Goal: Task Accomplishment & Management: Manage account settings

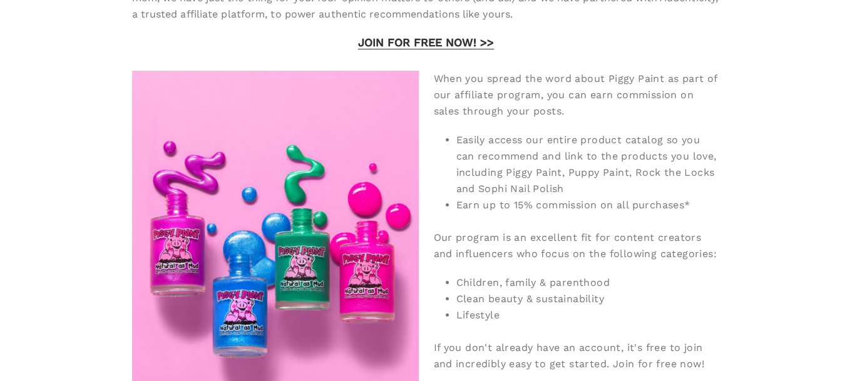
scroll to position [318, 0]
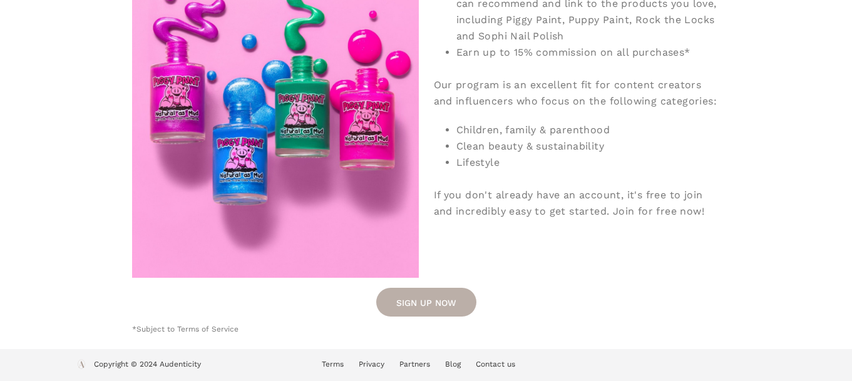
click at [428, 296] on link "SIGN UP NOW" at bounding box center [426, 302] width 100 height 29
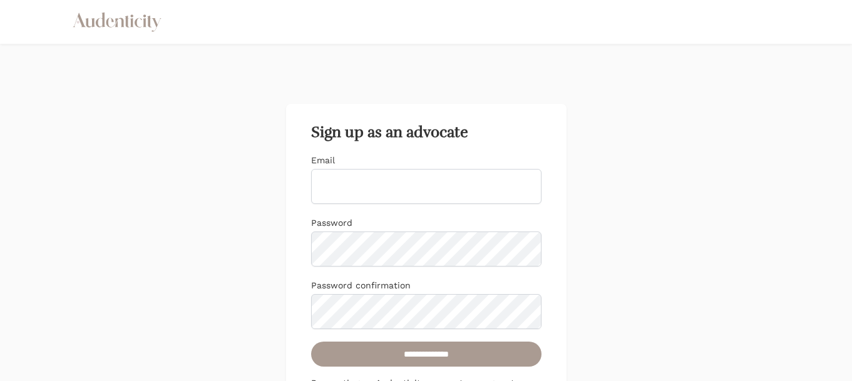
click at [362, 195] on input "Email" at bounding box center [426, 186] width 230 height 35
click at [413, 176] on input "Email" at bounding box center [426, 186] width 230 height 35
type input "**********"
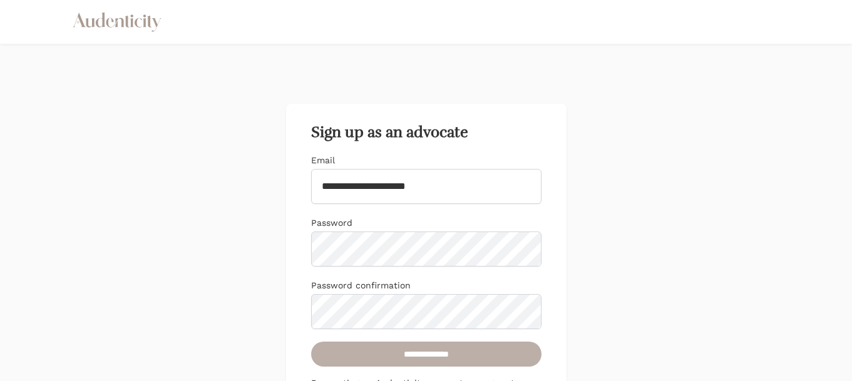
click at [385, 363] on input "**********" at bounding box center [426, 354] width 230 height 25
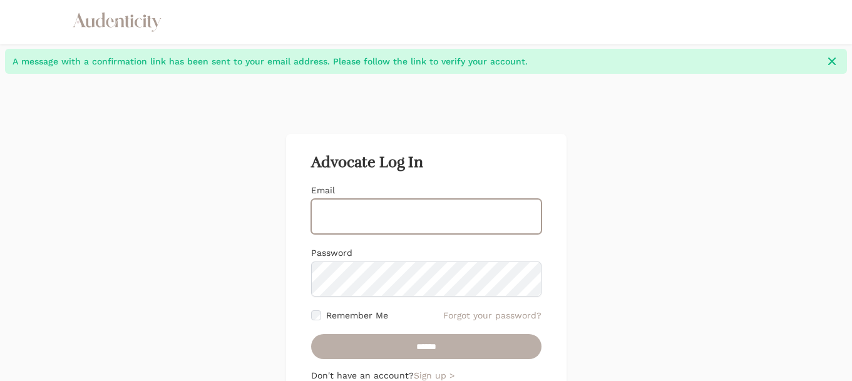
type input "**********"
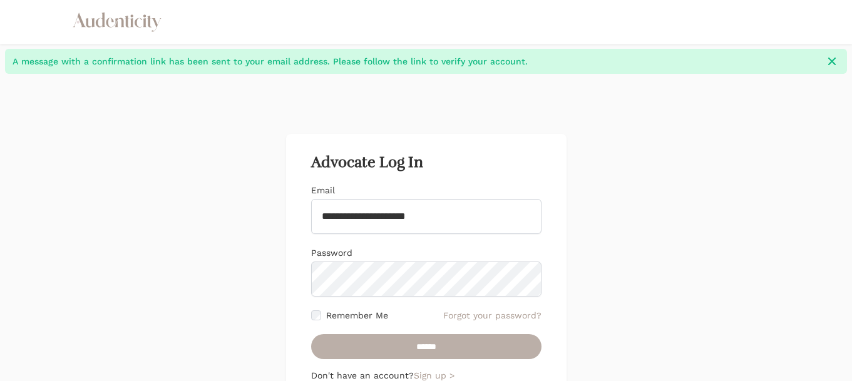
click at [423, 351] on input "******" at bounding box center [426, 346] width 230 height 25
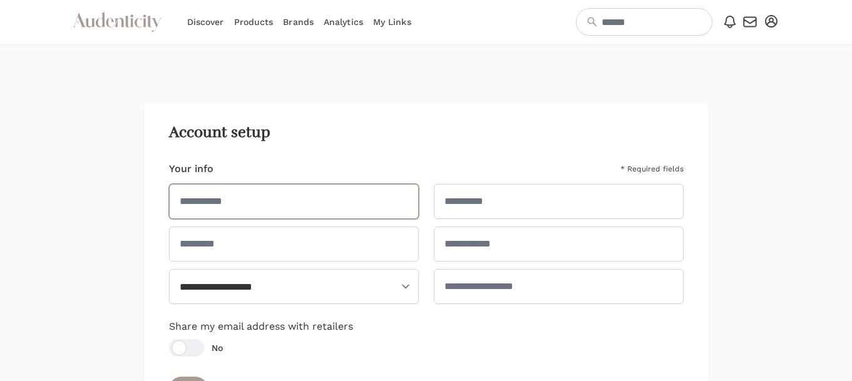
click at [301, 208] on input "text" at bounding box center [294, 201] width 250 height 35
type input "******"
type input "********"
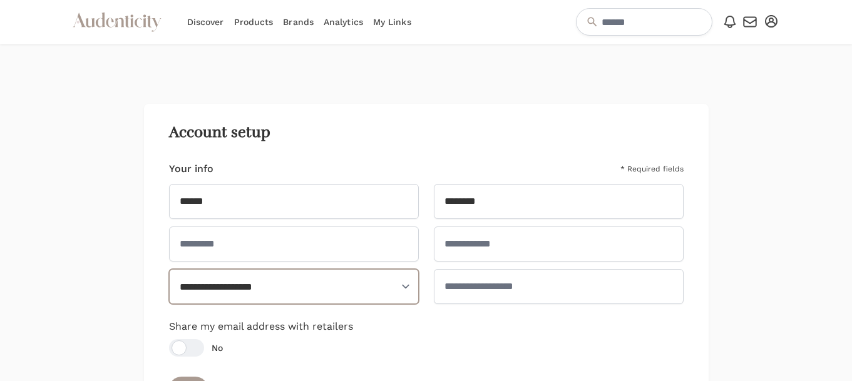
select select "**"
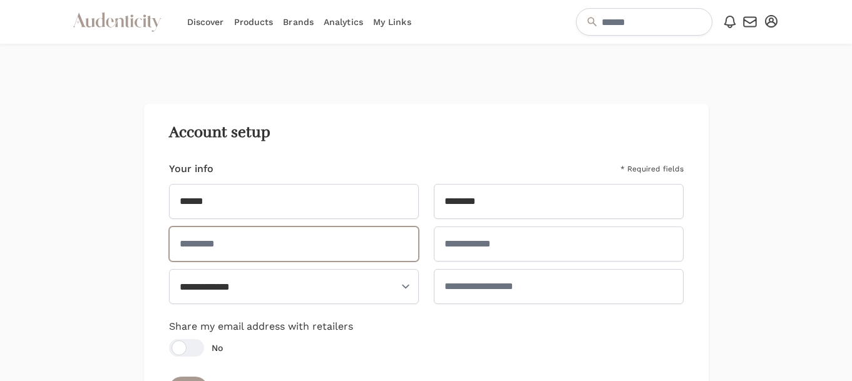
click at [283, 245] on input "text" at bounding box center [294, 244] width 250 height 35
type input "*"
type input "**********"
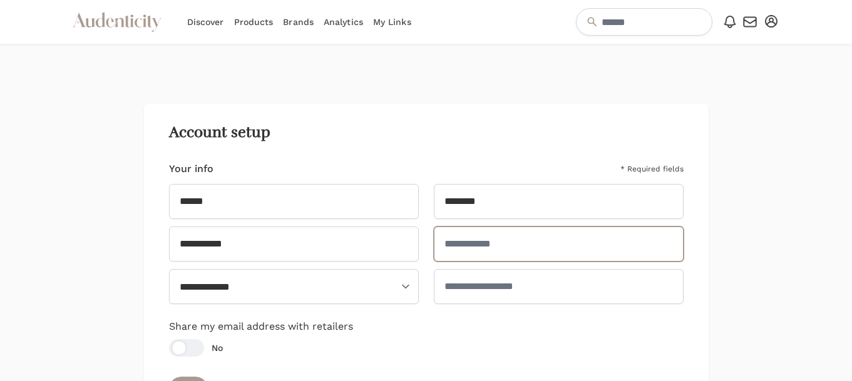
click at [483, 250] on input "text" at bounding box center [559, 244] width 250 height 35
type input "**********"
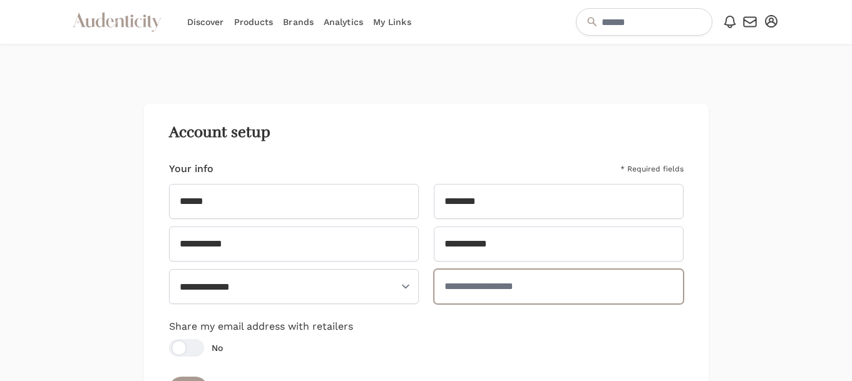
click at [518, 290] on input "text" at bounding box center [559, 286] width 250 height 35
click at [486, 285] on input "text" at bounding box center [559, 286] width 250 height 35
click at [469, 287] on input "**********" at bounding box center [559, 286] width 250 height 35
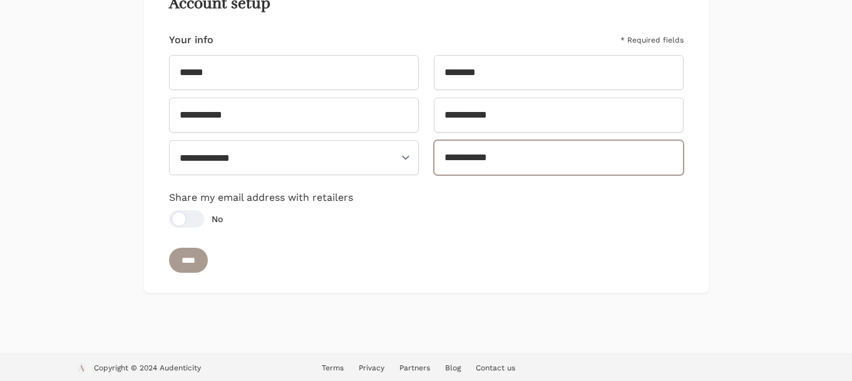
scroll to position [133, 0]
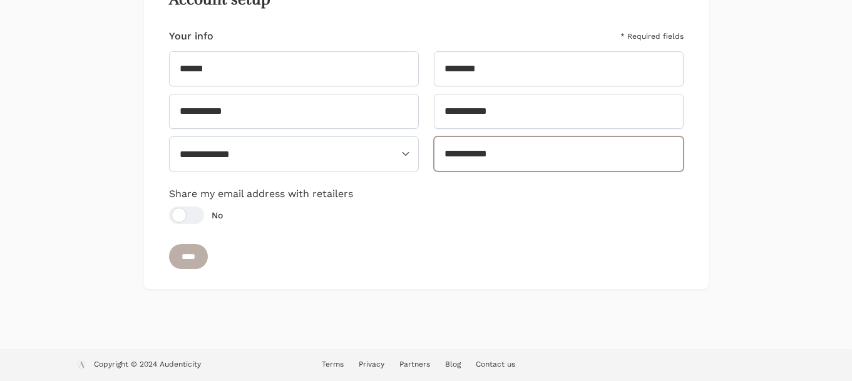
type input "**********"
click at [204, 258] on input "****" at bounding box center [188, 256] width 39 height 25
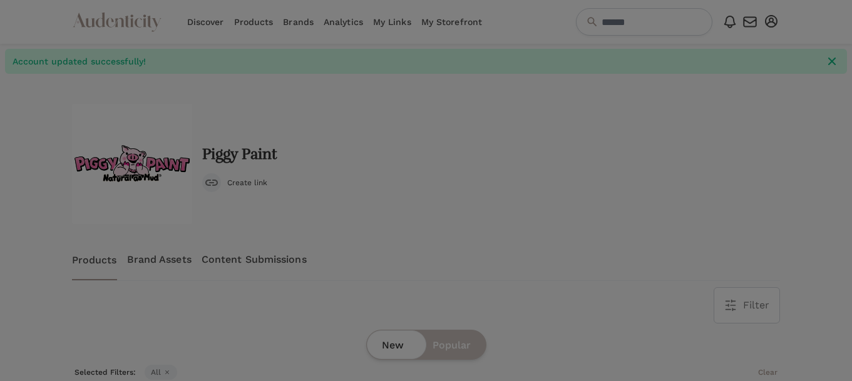
click at [489, 165] on div "Piggy Paint Create link" at bounding box center [426, 164] width 708 height 120
click at [427, 125] on div "Piggy Paint Create link" at bounding box center [426, 164] width 708 height 120
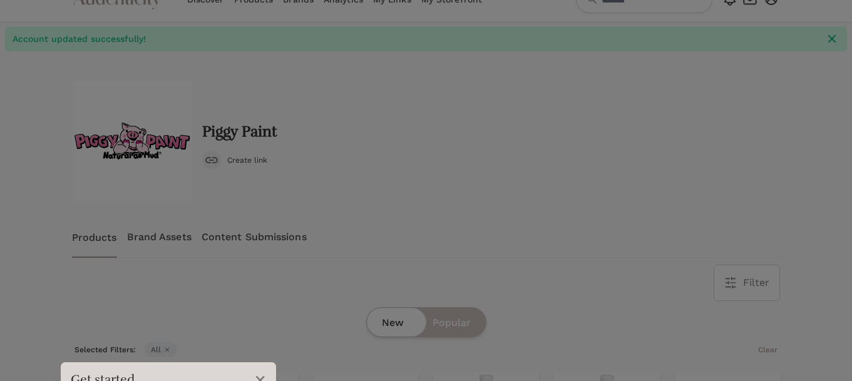
scroll to position [24, 0]
click at [464, 237] on div "Products Brand Assets Content Submissions" at bounding box center [426, 235] width 708 height 41
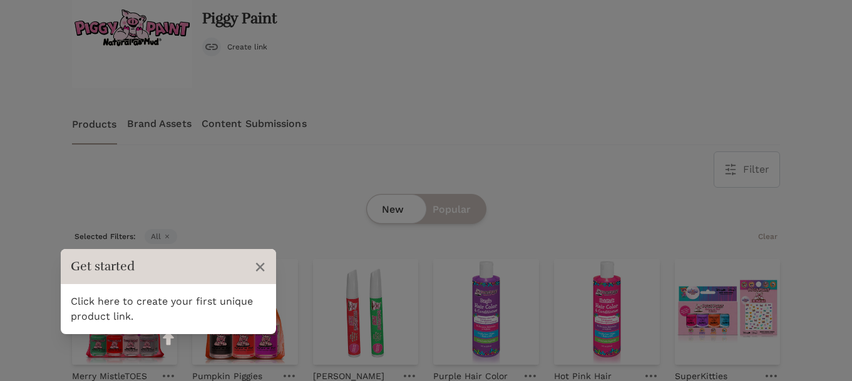
scroll to position [143, 0]
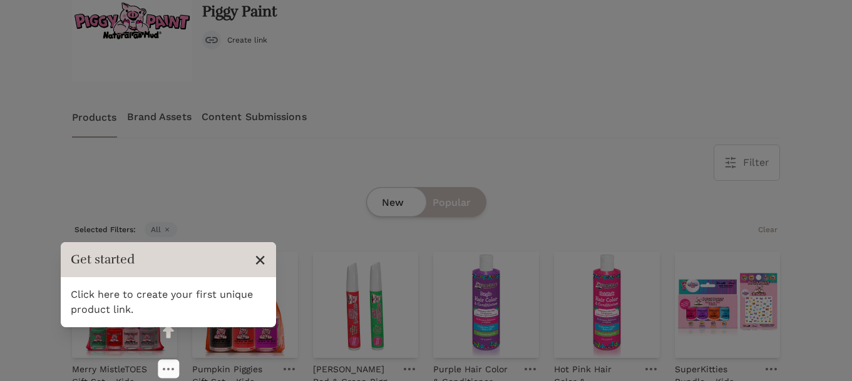
click at [262, 258] on span "×" at bounding box center [260, 260] width 12 height 24
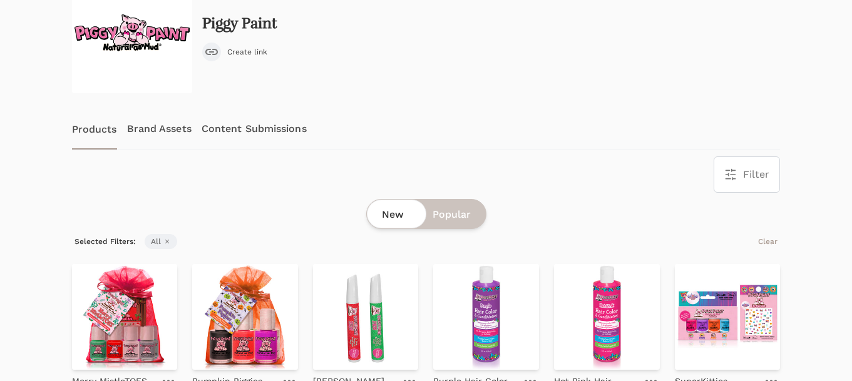
scroll to position [0, 0]
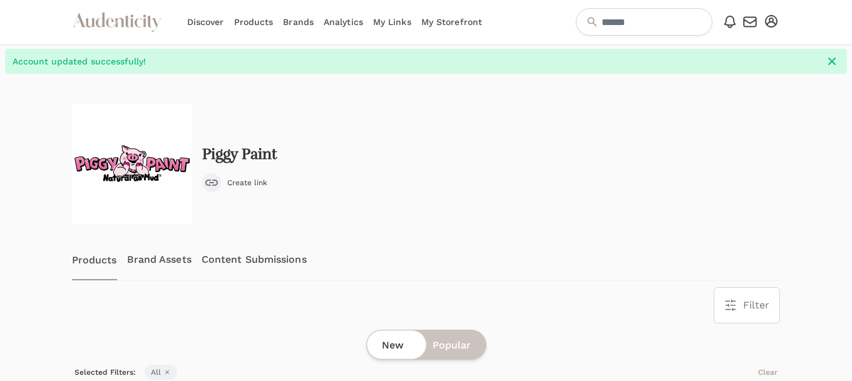
click at [463, 22] on link "My Storefront" at bounding box center [451, 22] width 61 height 44
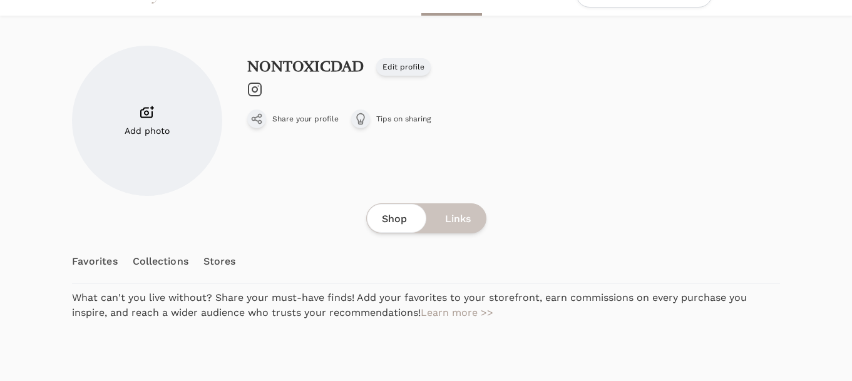
scroll to position [28, 0]
click at [145, 130] on span "Add photo" at bounding box center [147, 131] width 45 height 13
click at [0, 0] on input "Add photo" at bounding box center [0, 0] width 0 height 0
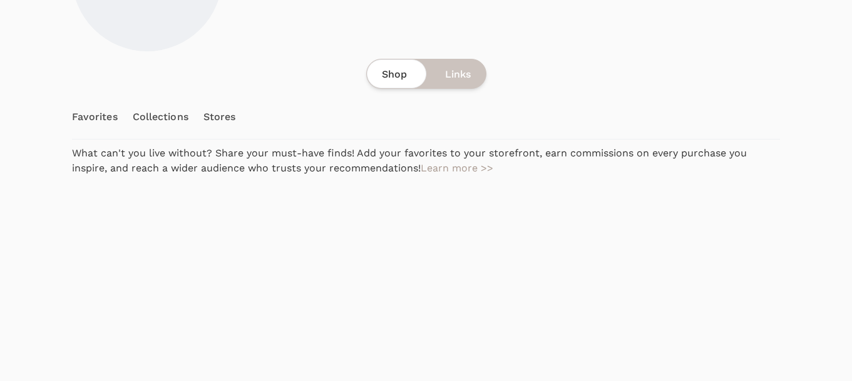
scroll to position [175, 0]
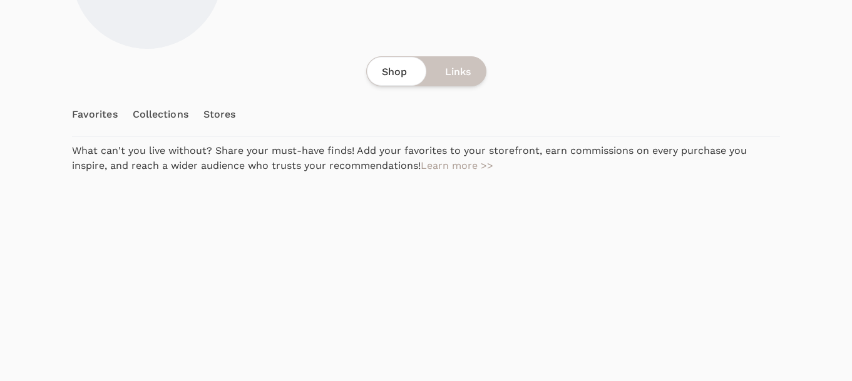
click at [458, 74] on span "Links" at bounding box center [458, 71] width 26 height 15
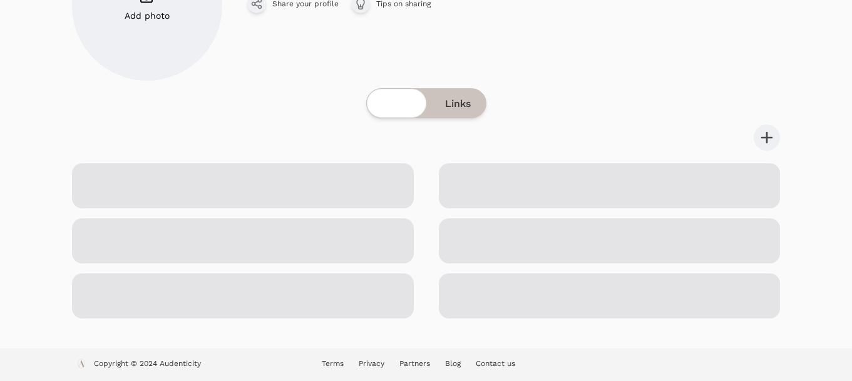
scroll to position [33, 0]
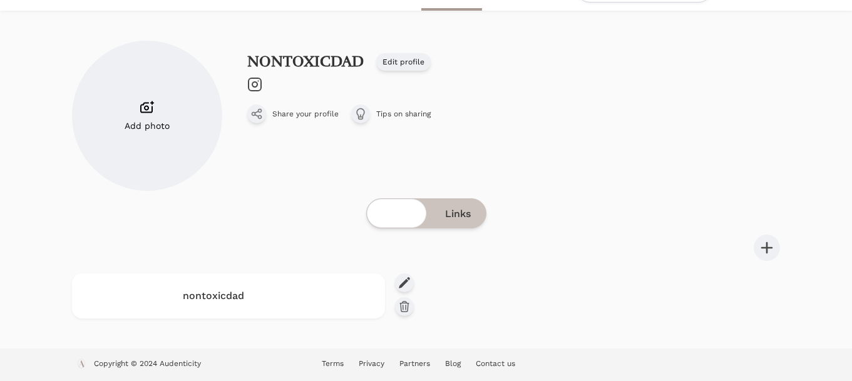
click at [409, 213] on div "Shop Links" at bounding box center [426, 213] width 120 height 30
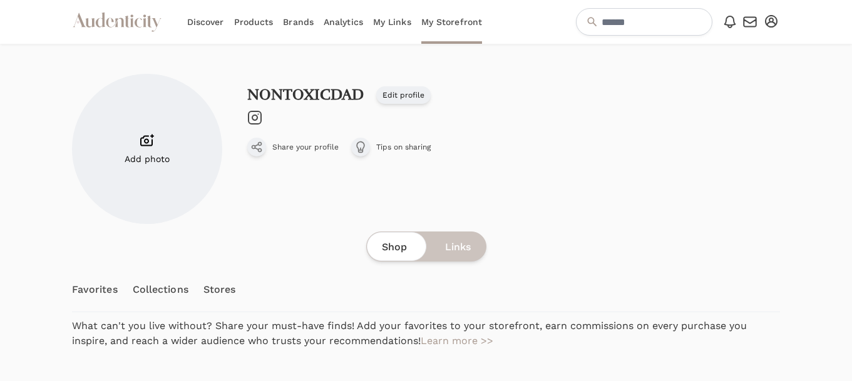
click at [250, 25] on link "Products" at bounding box center [253, 22] width 39 height 44
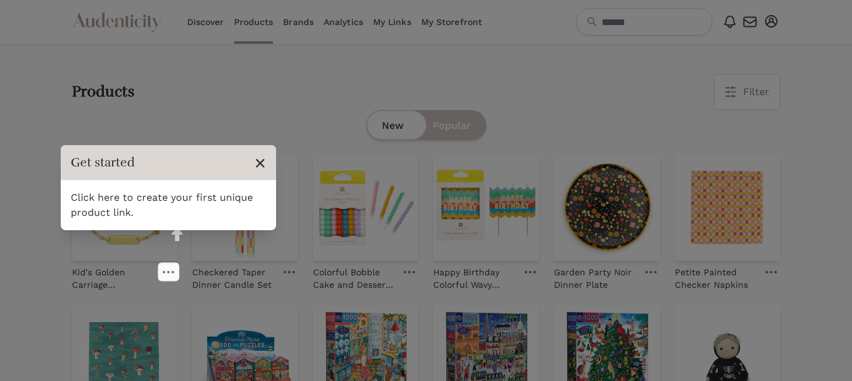
click at [258, 160] on span "×" at bounding box center [260, 163] width 12 height 24
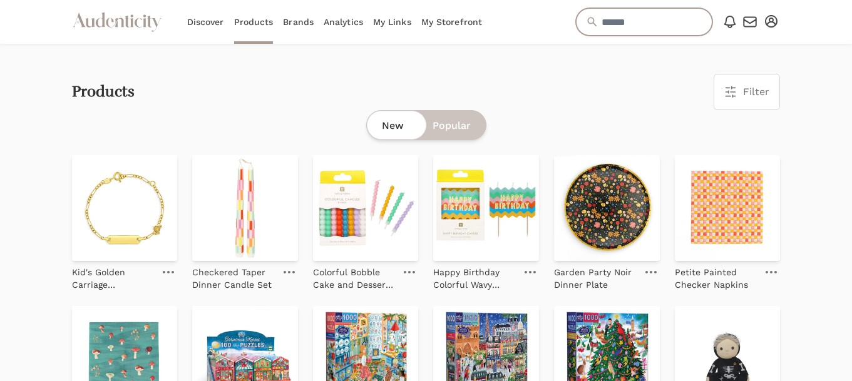
click at [642, 20] on input "text" at bounding box center [644, 22] width 136 height 28
type input "*****"
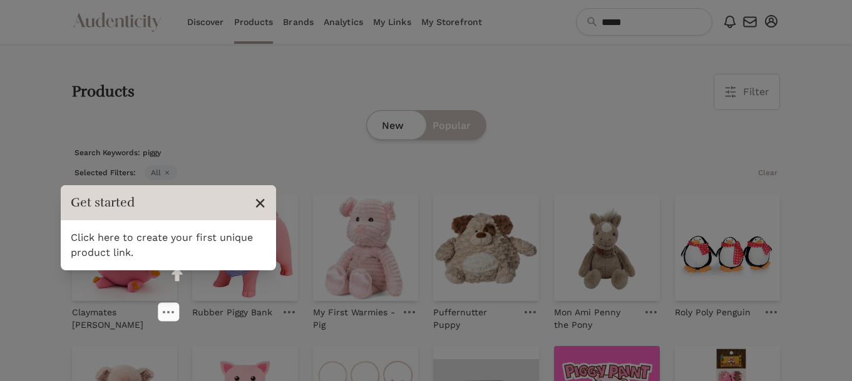
click at [256, 201] on span "×" at bounding box center [260, 203] width 12 height 24
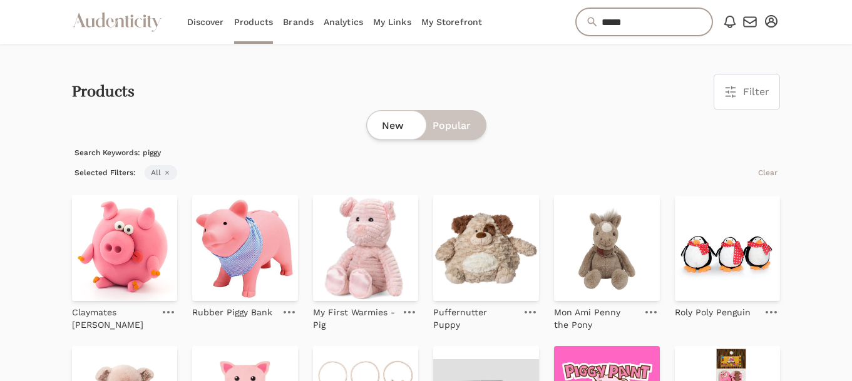
click at [635, 18] on input "*****" at bounding box center [644, 22] width 136 height 28
type input "**********"
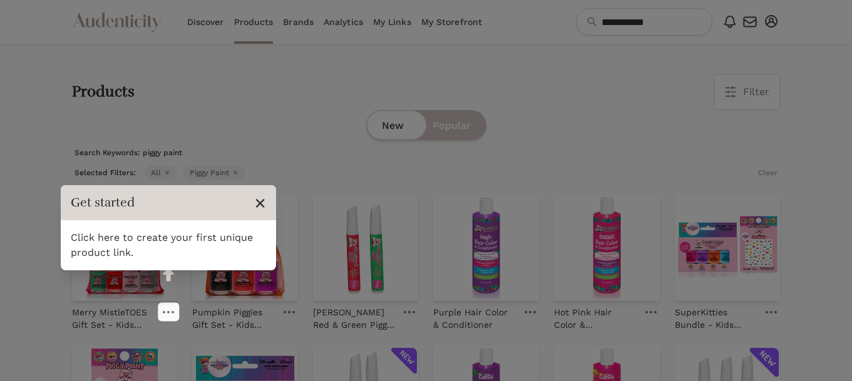
click at [259, 198] on span "×" at bounding box center [260, 203] width 12 height 24
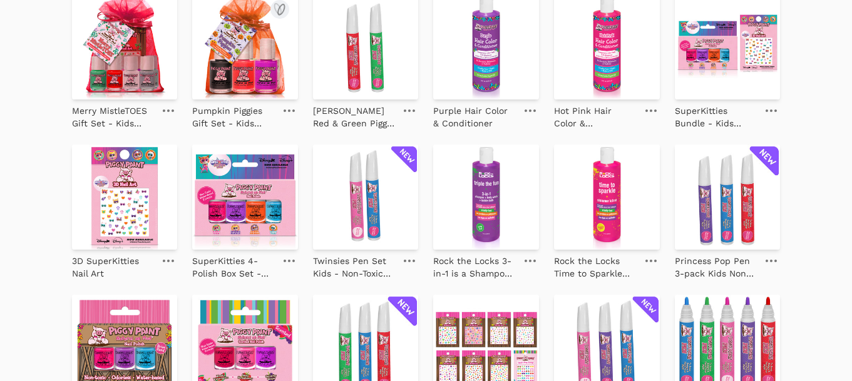
scroll to position [203, 0]
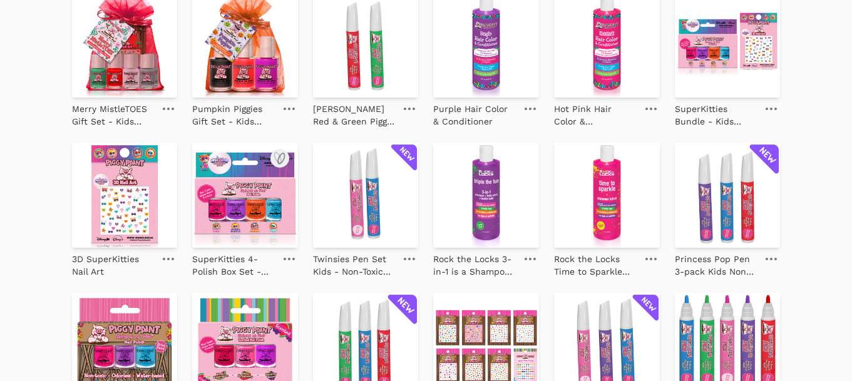
click at [265, 201] on img at bounding box center [245, 196] width 106 height 106
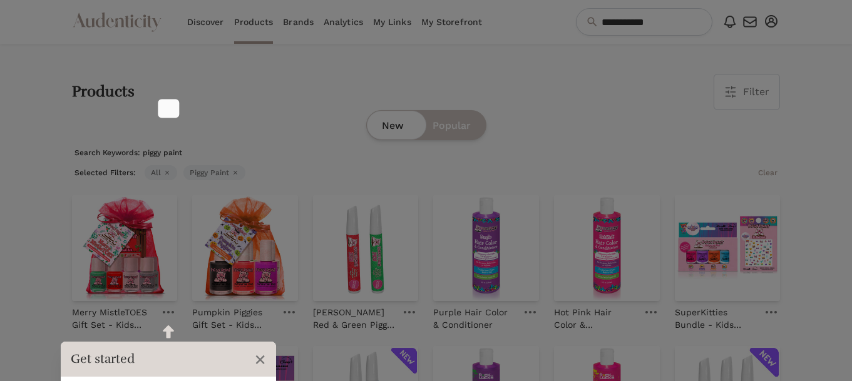
scroll to position [203, 0]
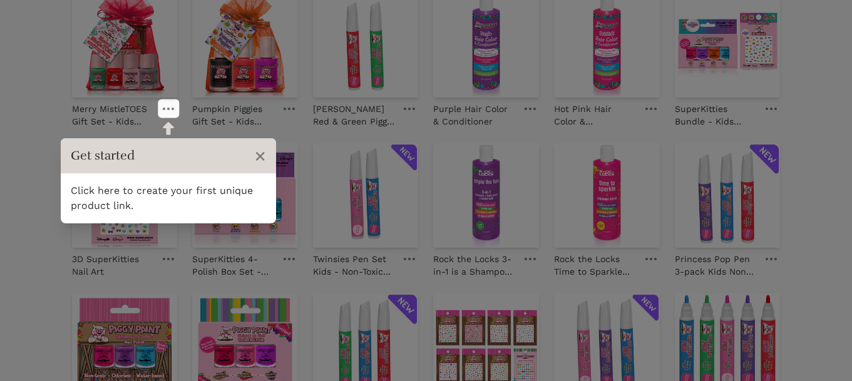
click at [253, 154] on header "Get started ×" at bounding box center [168, 155] width 215 height 35
click at [263, 152] on span "×" at bounding box center [260, 156] width 12 height 24
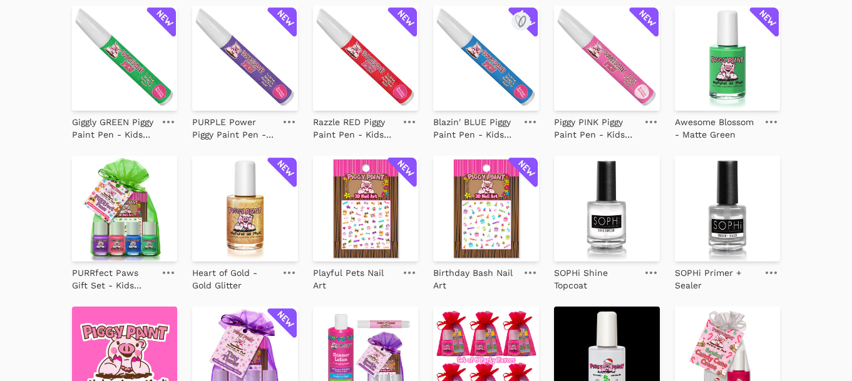
scroll to position [640, 0]
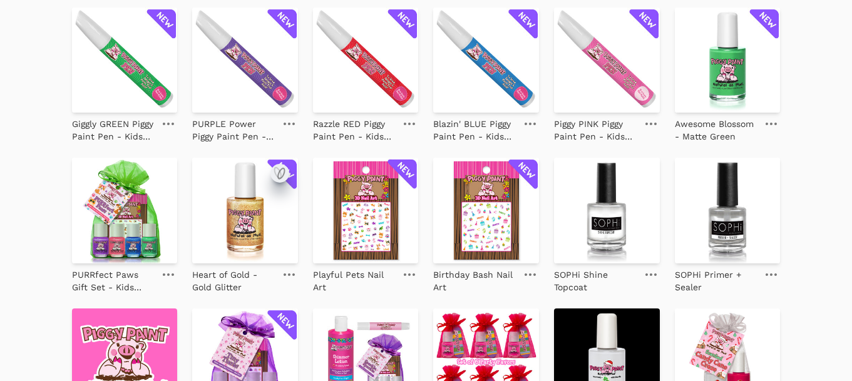
click at [278, 176] on icon "submit" at bounding box center [281, 173] width 6 height 11
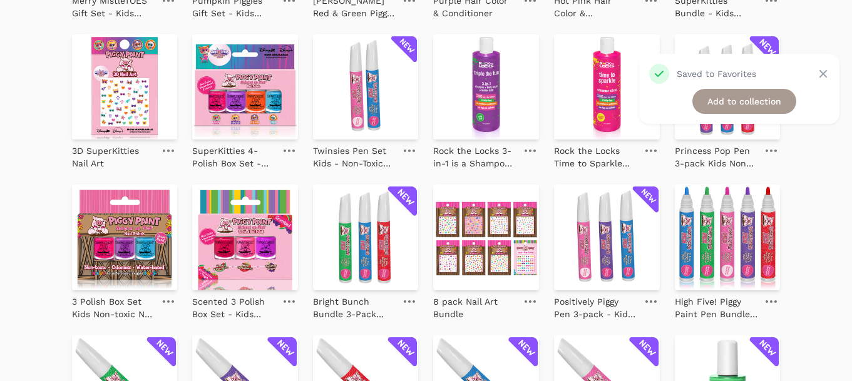
scroll to position [312, 0]
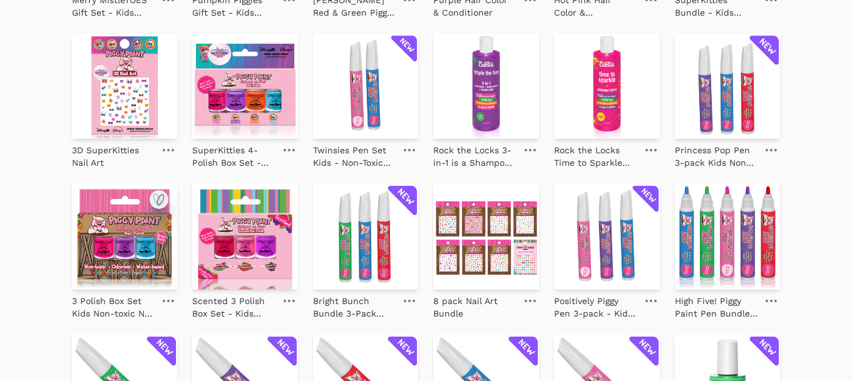
click at [158, 201] on icon "submit" at bounding box center [158, 199] width 15 height 15
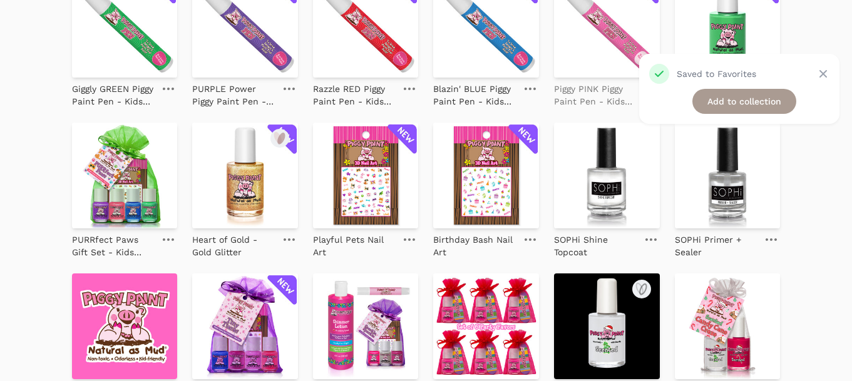
scroll to position [674, 0]
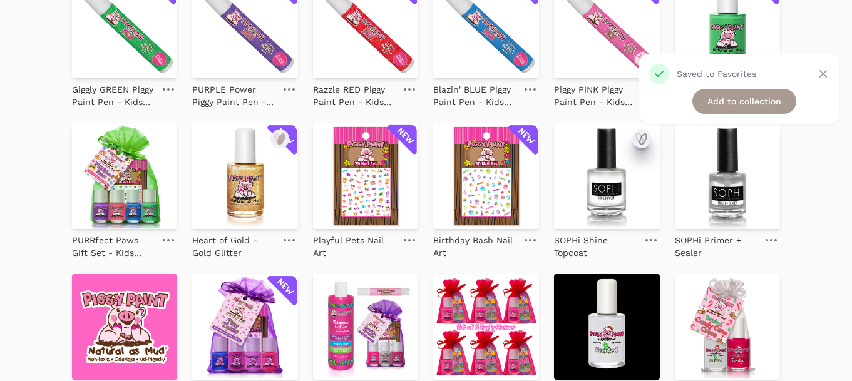
click at [642, 140] on icon "submit" at bounding box center [639, 138] width 6 height 11
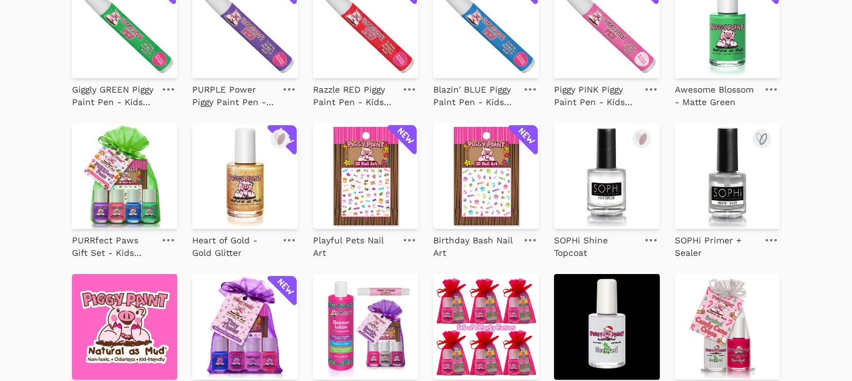
scroll to position [623, 0]
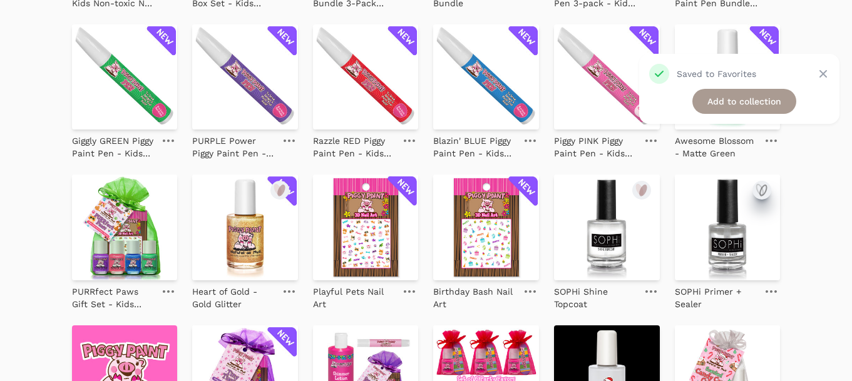
click at [764, 191] on icon "submit" at bounding box center [761, 190] width 15 height 15
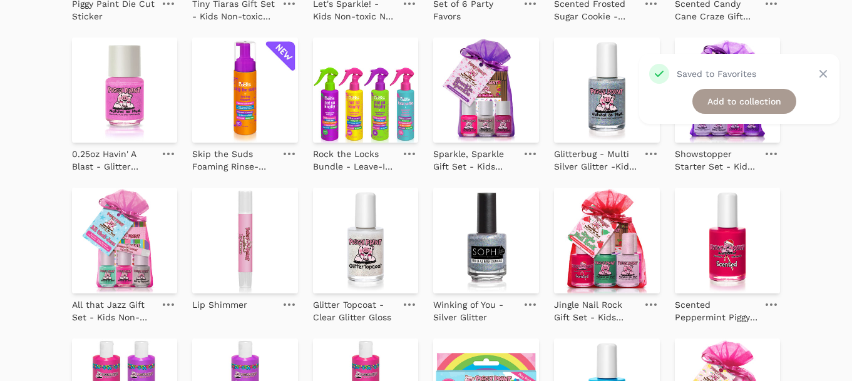
scroll to position [1062, 0]
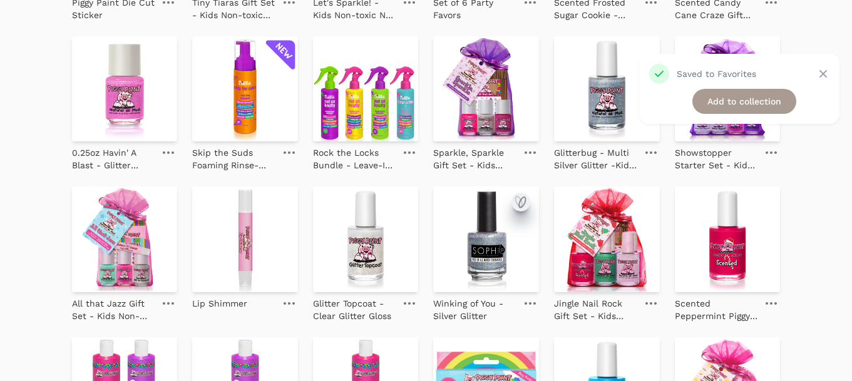
click at [520, 198] on icon "submit" at bounding box center [520, 202] width 15 height 15
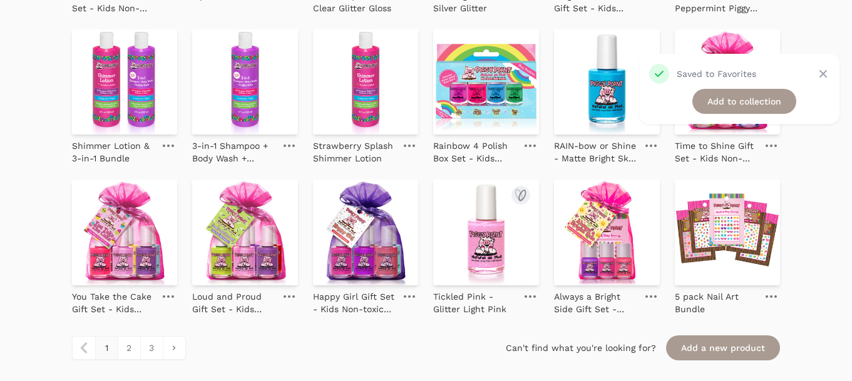
scroll to position [1412, 0]
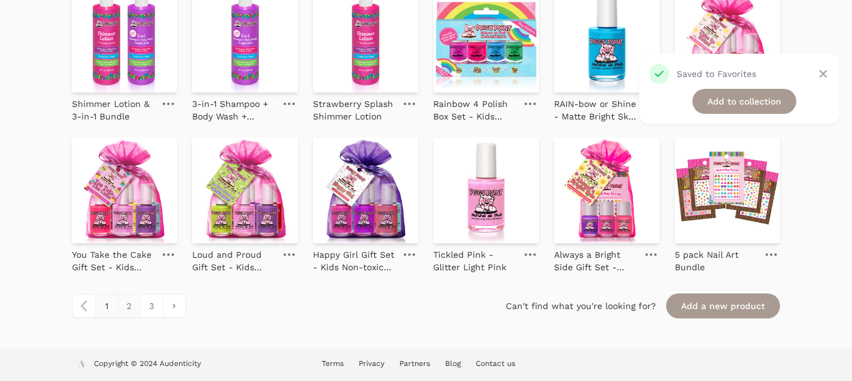
click at [132, 300] on link "2" at bounding box center [129, 306] width 23 height 23
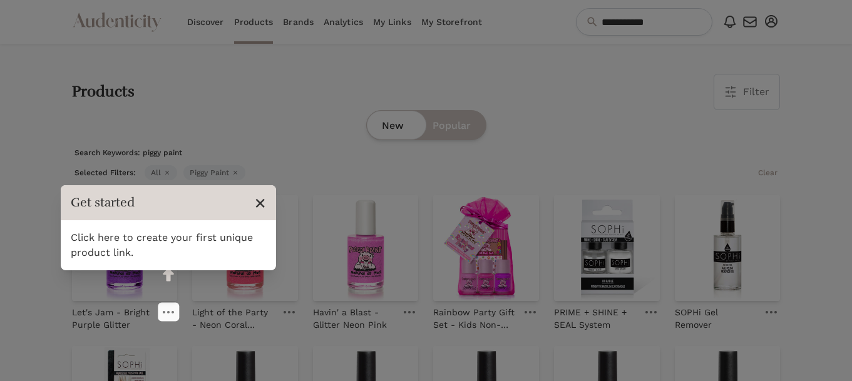
click at [261, 195] on span "×" at bounding box center [260, 203] width 12 height 24
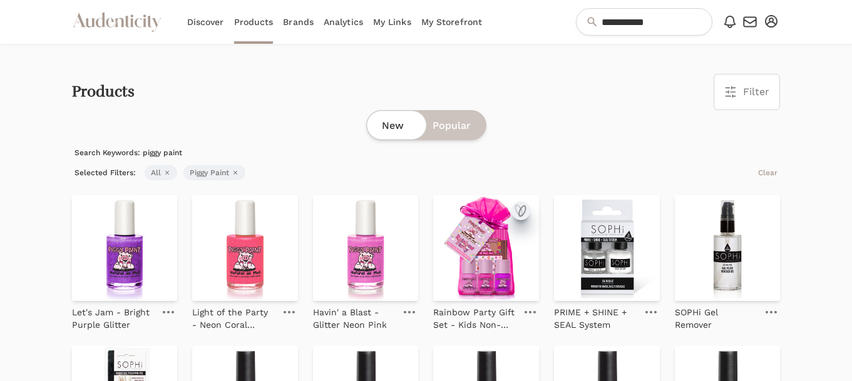
click at [519, 213] on icon "submit" at bounding box center [522, 211] width 6 height 11
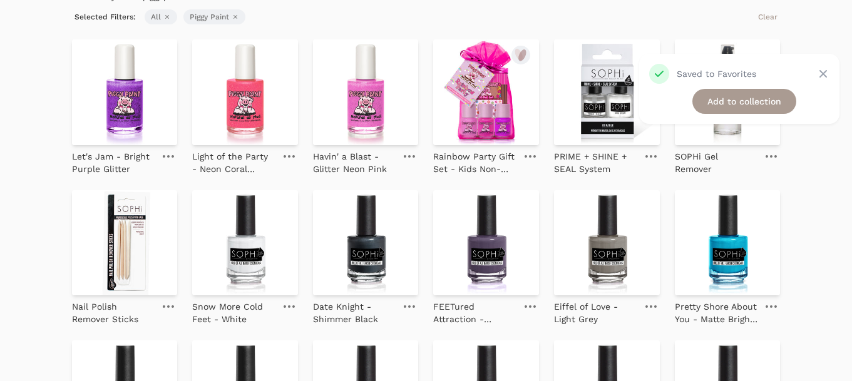
scroll to position [157, 0]
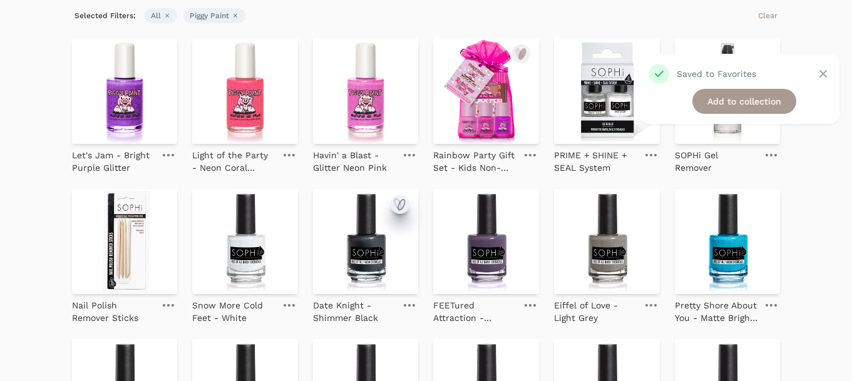
click at [401, 206] on icon "submit" at bounding box center [398, 203] width 6 height 11
click at [282, 205] on icon "submit" at bounding box center [279, 204] width 15 height 15
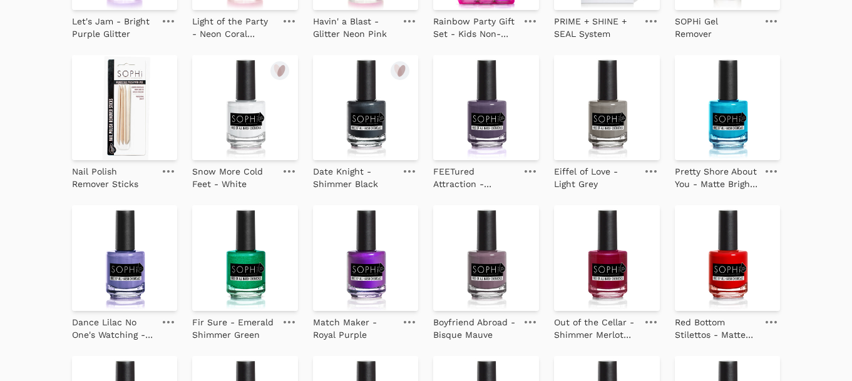
scroll to position [293, 0]
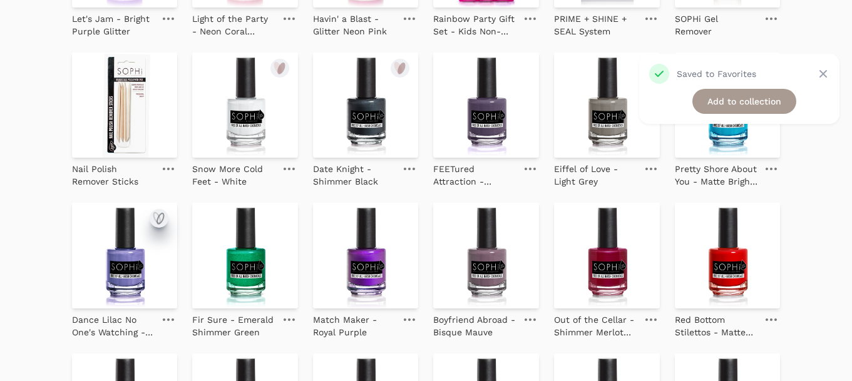
click at [160, 213] on icon "submit" at bounding box center [158, 218] width 15 height 15
click at [641, 215] on icon "submit" at bounding box center [639, 218] width 6 height 11
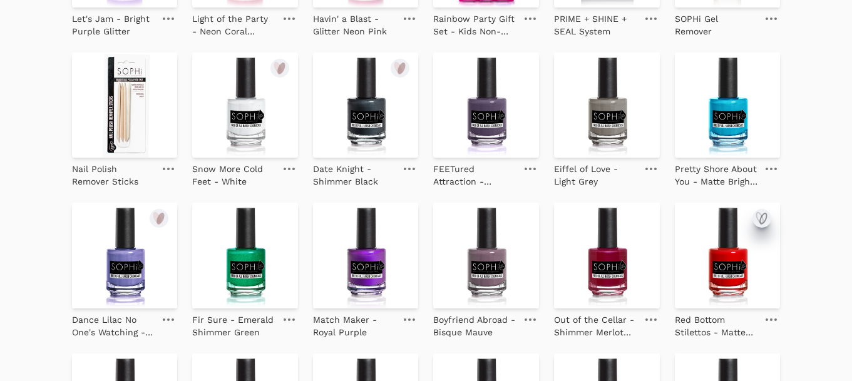
click at [766, 215] on icon "submit" at bounding box center [763, 218] width 6 height 11
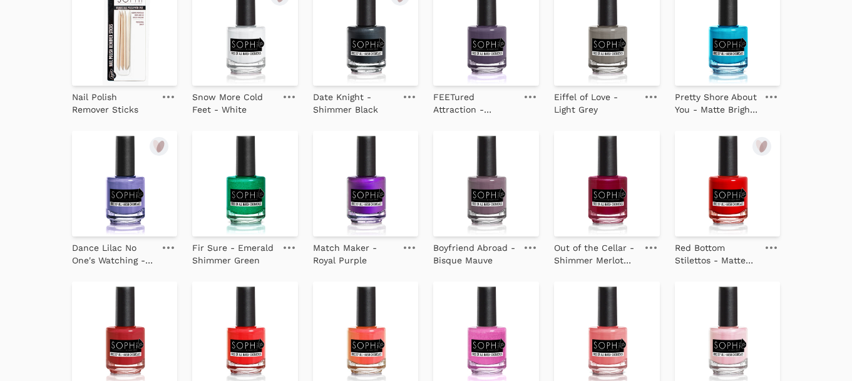
scroll to position [462, 0]
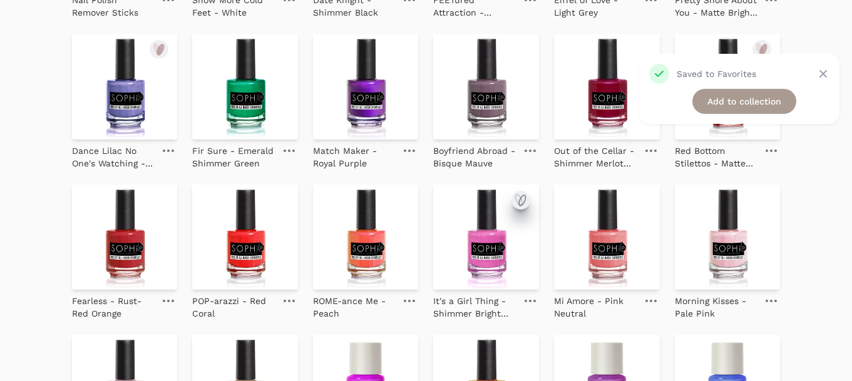
click at [521, 195] on icon "submit" at bounding box center [520, 200] width 15 height 15
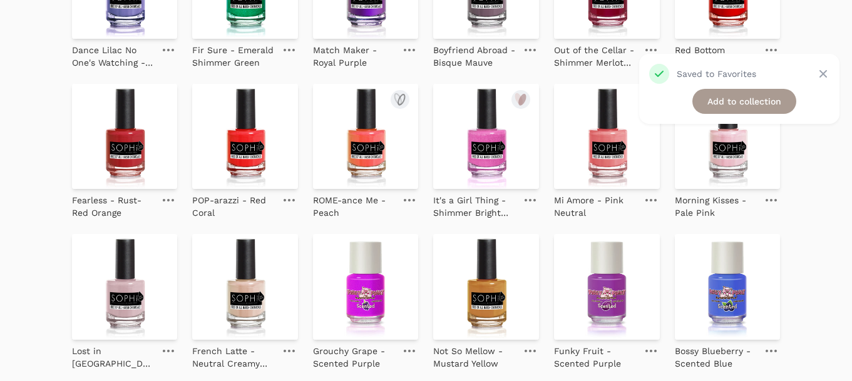
scroll to position [564, 0]
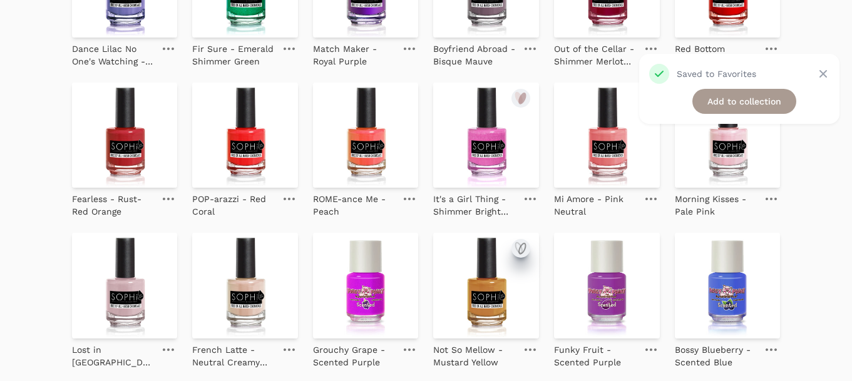
click at [521, 243] on icon "submit" at bounding box center [520, 248] width 15 height 15
click at [278, 242] on img at bounding box center [245, 286] width 106 height 106
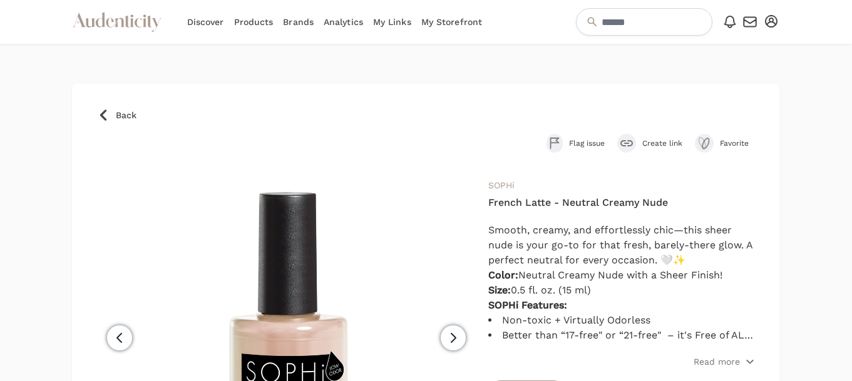
click at [104, 114] on icon at bounding box center [103, 115] width 13 height 13
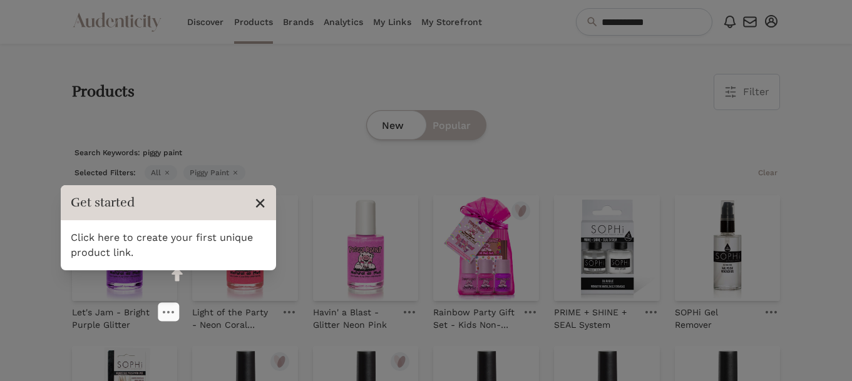
click at [261, 197] on span "×" at bounding box center [260, 203] width 12 height 24
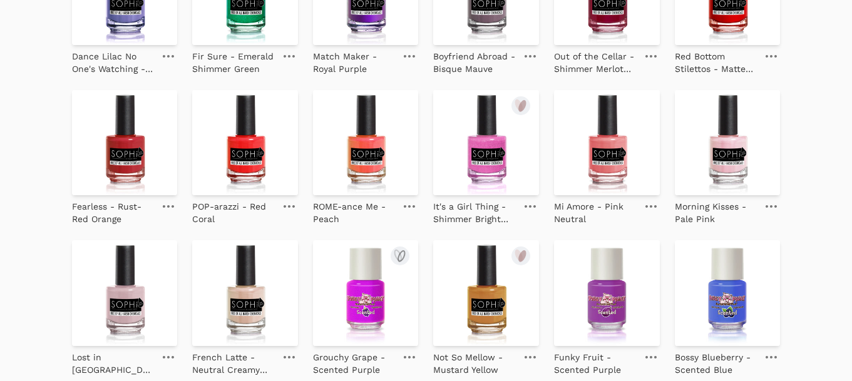
scroll to position [624, 0]
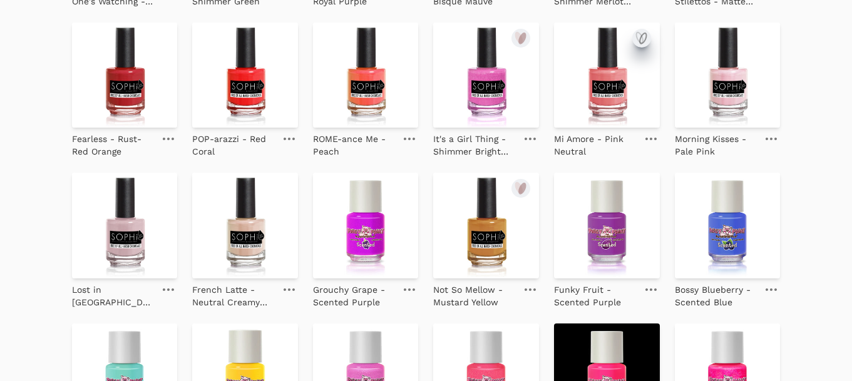
click at [647, 38] on icon "submit" at bounding box center [641, 38] width 15 height 15
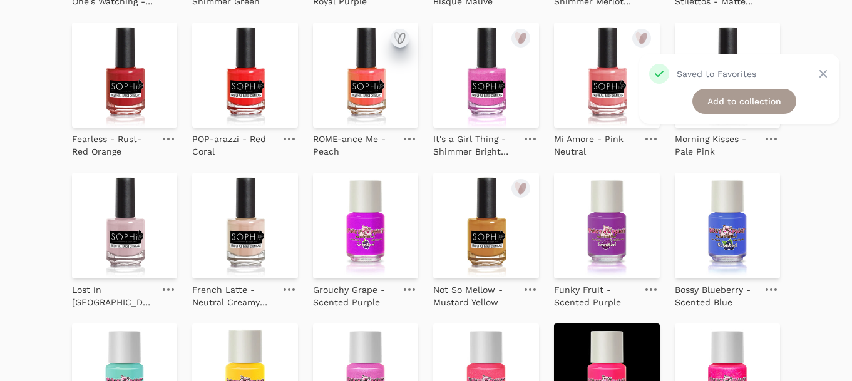
click at [405, 36] on icon "submit" at bounding box center [399, 38] width 15 height 15
click at [282, 38] on icon "submit" at bounding box center [279, 38] width 15 height 15
click at [157, 37] on icon "submit" at bounding box center [158, 38] width 15 height 15
click at [160, 189] on icon "submit" at bounding box center [157, 188] width 6 height 11
click at [280, 186] on icon "submit" at bounding box center [281, 188] width 6 height 11
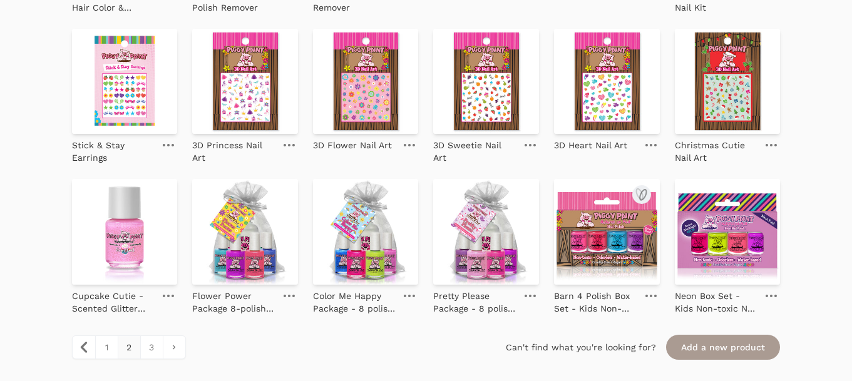
scroll to position [1368, 0]
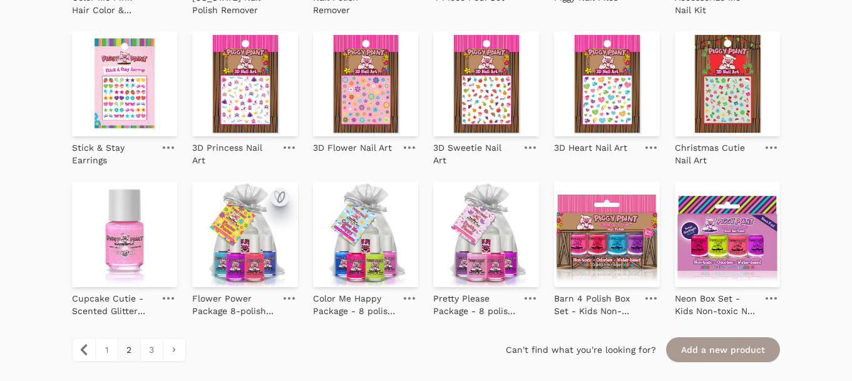
click at [278, 197] on icon "submit" at bounding box center [281, 197] width 6 height 11
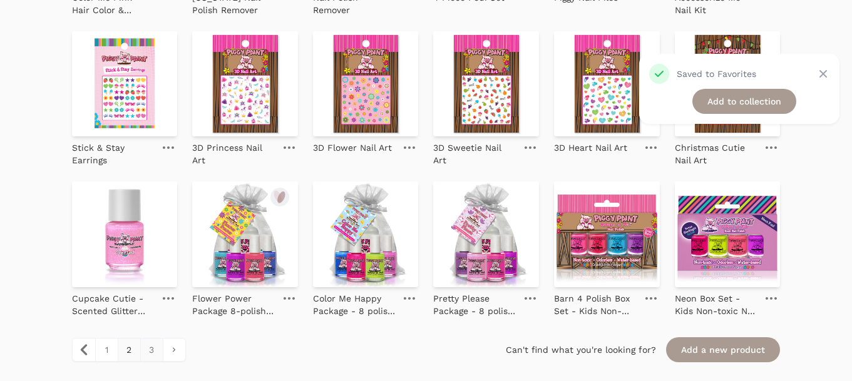
click at [151, 344] on link "3" at bounding box center [151, 350] width 23 height 23
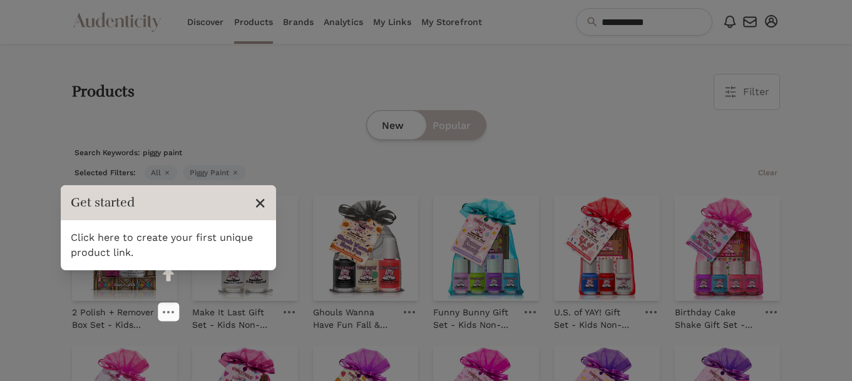
click at [257, 201] on span "×" at bounding box center [260, 203] width 12 height 24
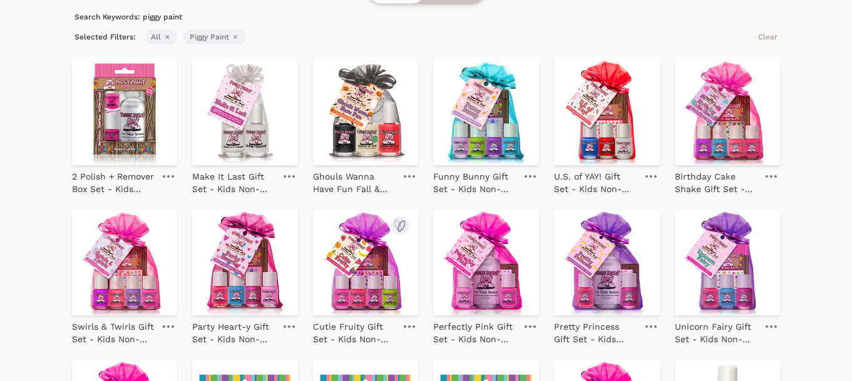
scroll to position [140, 0]
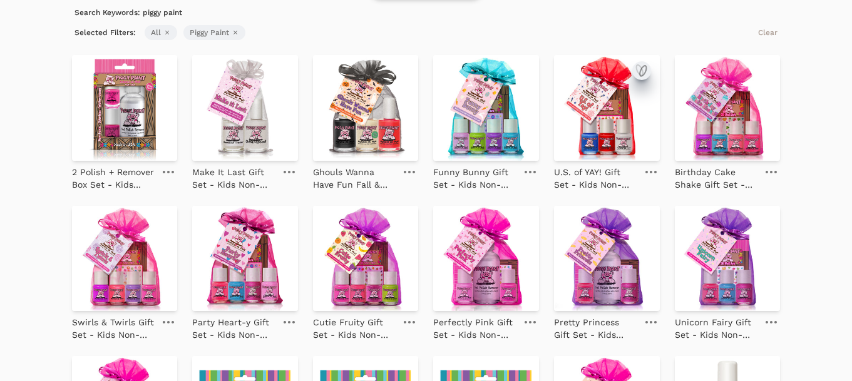
click at [645, 69] on icon "submit" at bounding box center [643, 71] width 6 height 11
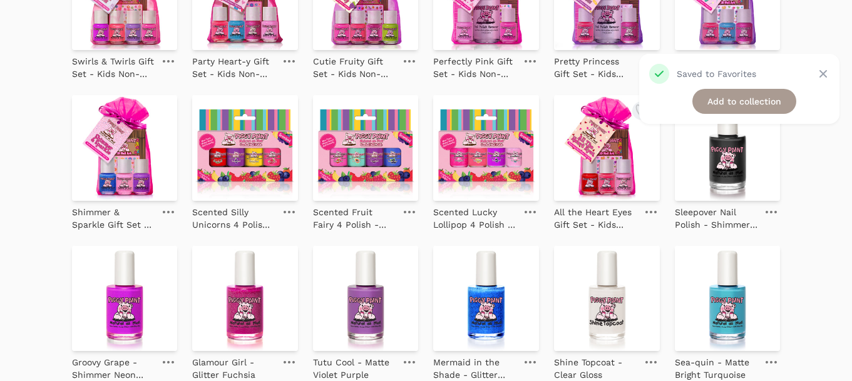
scroll to position [0, 0]
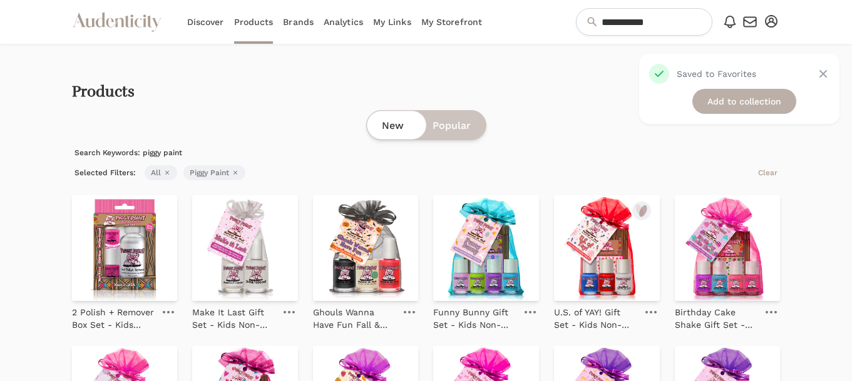
click at [747, 99] on link "Add to collection" at bounding box center [744, 101] width 104 height 25
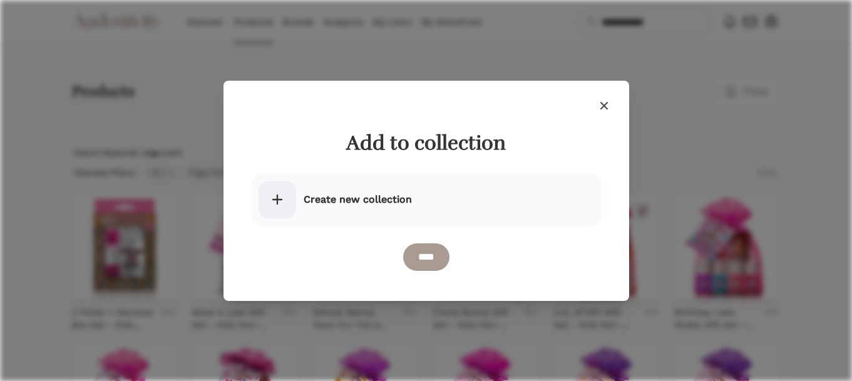
click at [603, 104] on icon "button" at bounding box center [603, 105] width 8 height 8
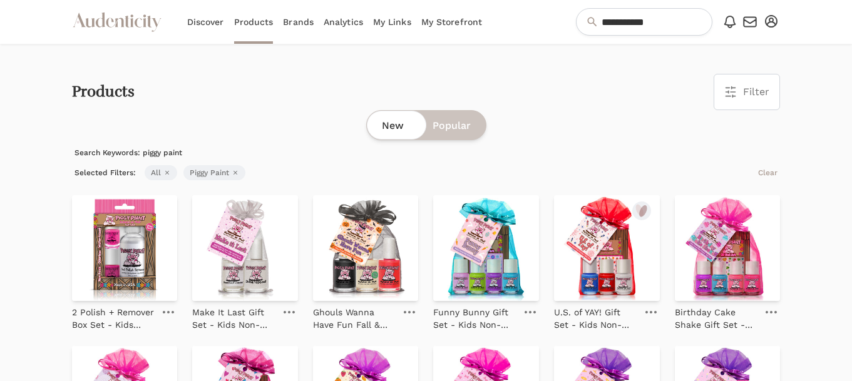
click at [451, 14] on link "My Storefront" at bounding box center [451, 22] width 61 height 44
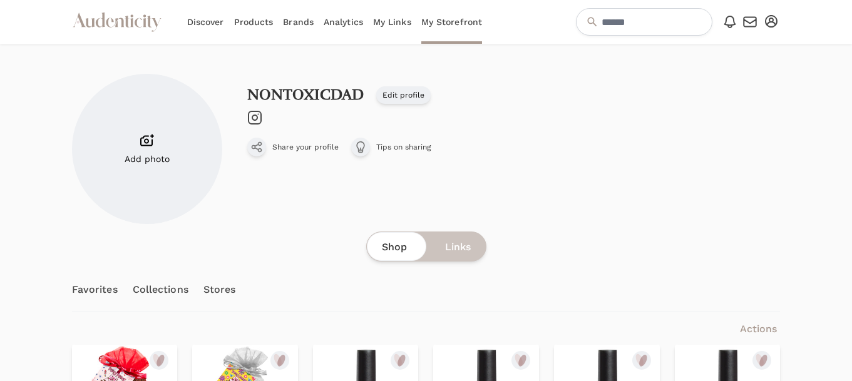
click at [440, 255] on div "Shop Links" at bounding box center [426, 247] width 120 height 30
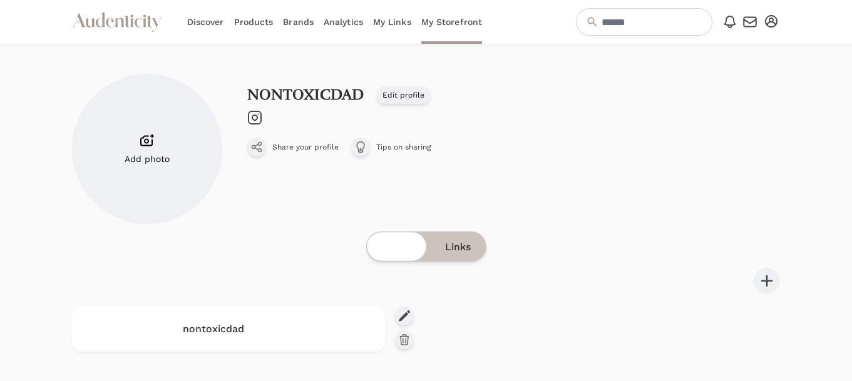
scroll to position [33, 0]
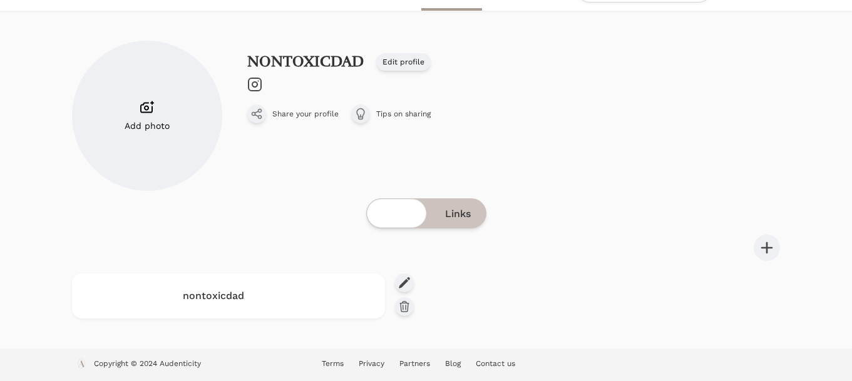
click at [394, 202] on div "Shop Links" at bounding box center [426, 213] width 120 height 30
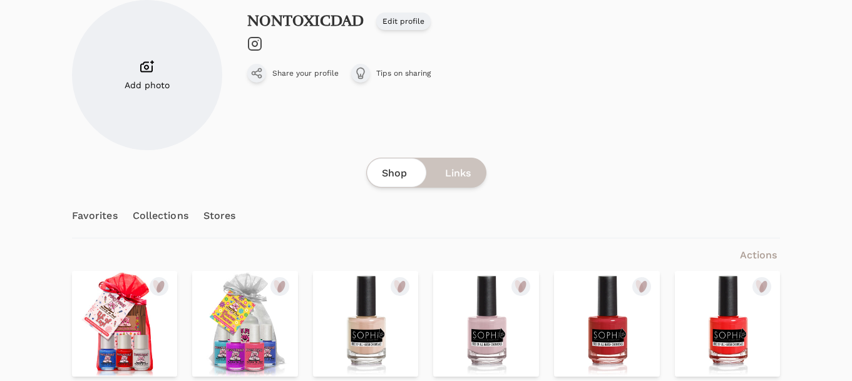
scroll to position [91, 0]
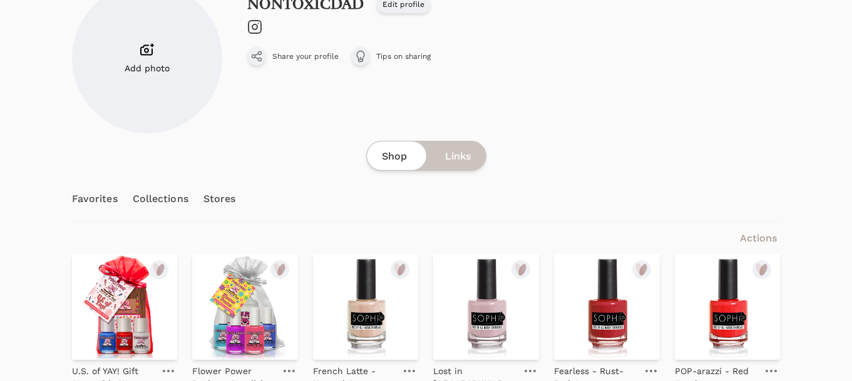
click at [456, 160] on span "Links" at bounding box center [458, 156] width 26 height 15
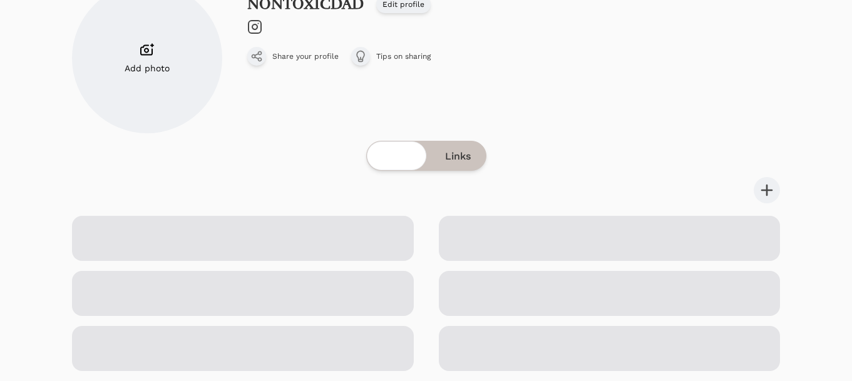
scroll to position [33, 0]
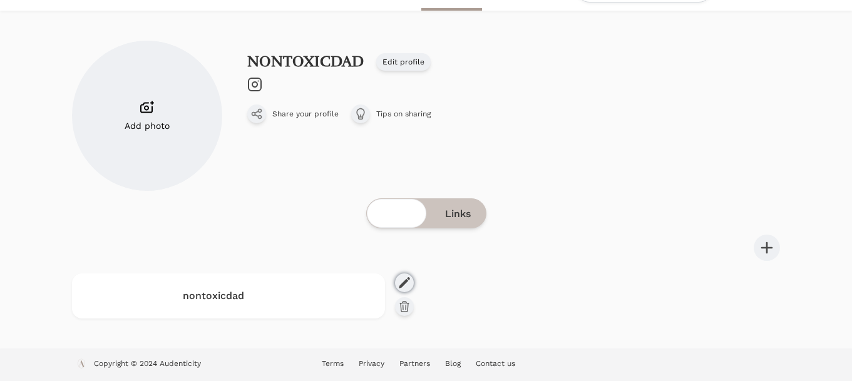
click at [404, 283] on icon at bounding box center [404, 282] width 11 height 11
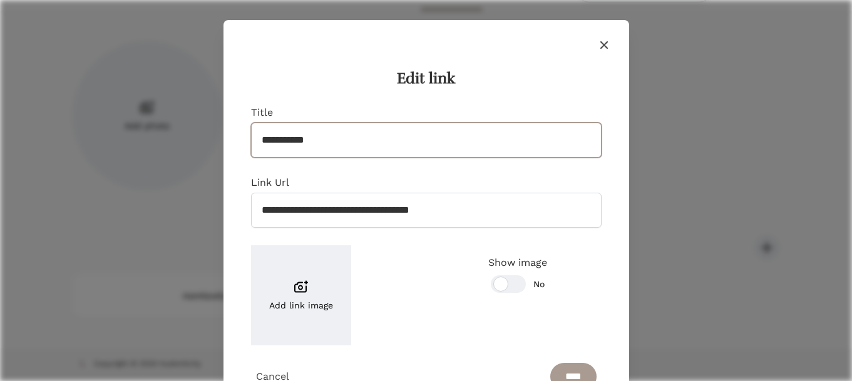
drag, startPoint x: 337, startPoint y: 138, endPoint x: 247, endPoint y: 143, distance: 90.9
click at [246, 143] on div "**********" at bounding box center [426, 232] width 380 height 325
click at [379, 143] on input "**********" at bounding box center [426, 140] width 350 height 35
click at [446, 136] on input "**********" at bounding box center [426, 140] width 350 height 35
drag, startPoint x: 460, startPoint y: 146, endPoint x: 367, endPoint y: 144, distance: 92.6
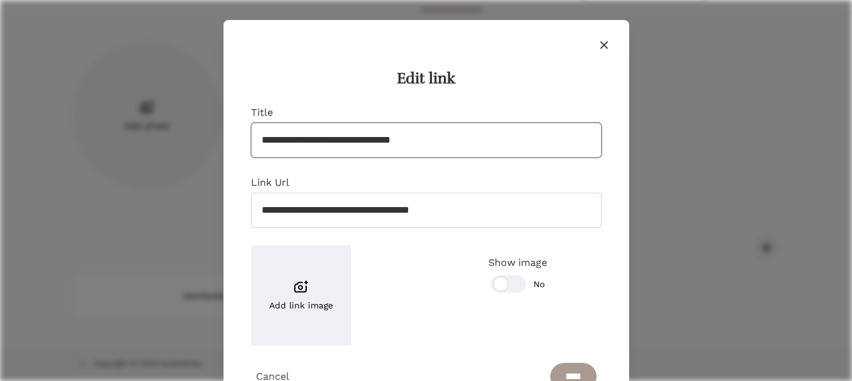
click at [367, 144] on input "**********" at bounding box center [426, 140] width 350 height 35
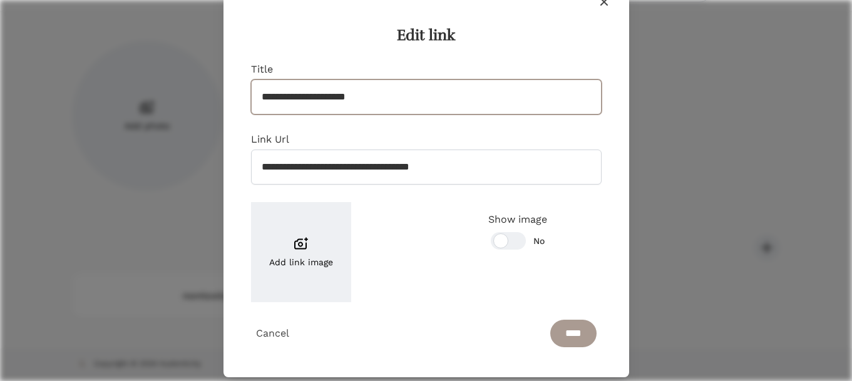
scroll to position [59, 0]
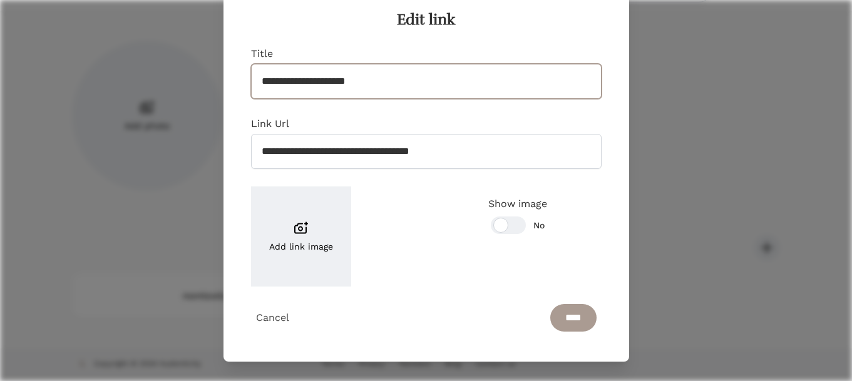
type input "**********"
click at [295, 244] on span "Add link image" at bounding box center [301, 246] width 64 height 13
click at [0, 0] on input "Add link image" at bounding box center [0, 0] width 0 height 0
click at [570, 324] on input "****" at bounding box center [573, 318] width 46 height 28
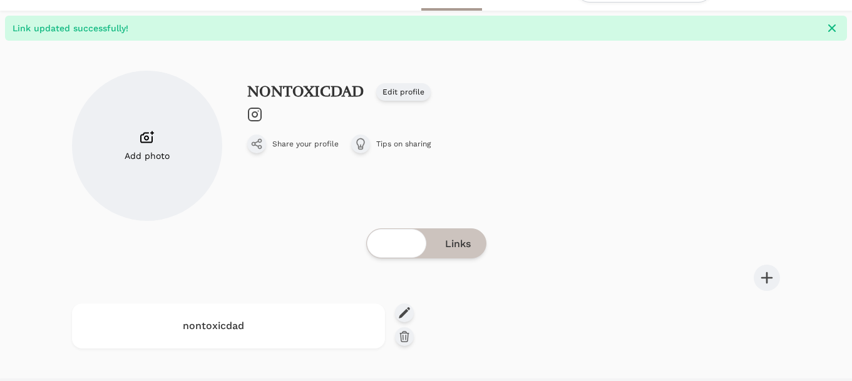
scroll to position [63, 0]
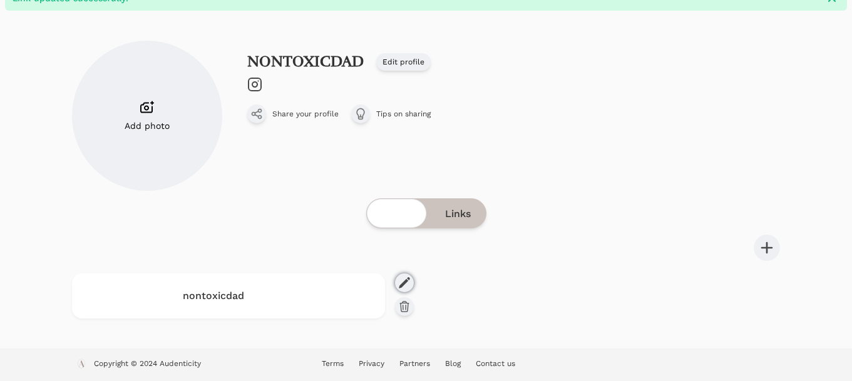
click at [405, 283] on icon at bounding box center [404, 283] width 13 height 13
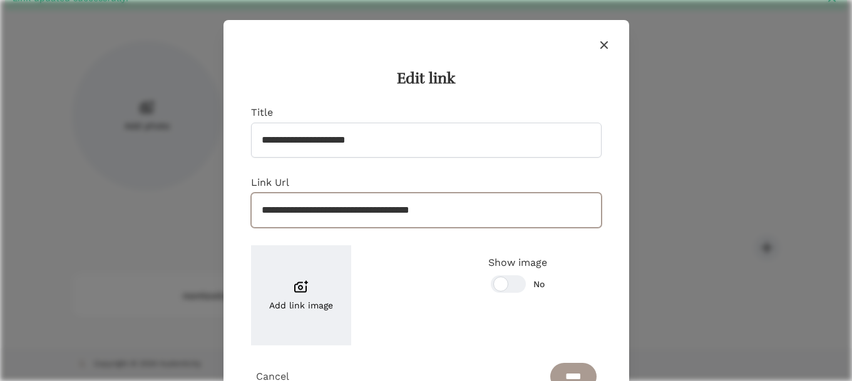
click at [486, 213] on input "**********" at bounding box center [426, 210] width 350 height 35
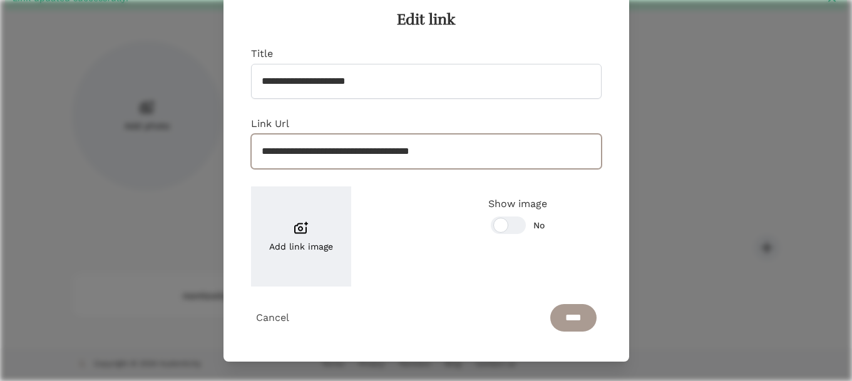
drag, startPoint x: 481, startPoint y: 155, endPoint x: 238, endPoint y: 147, distance: 242.9
click at [238, 147] on div "**********" at bounding box center [426, 173] width 380 height 325
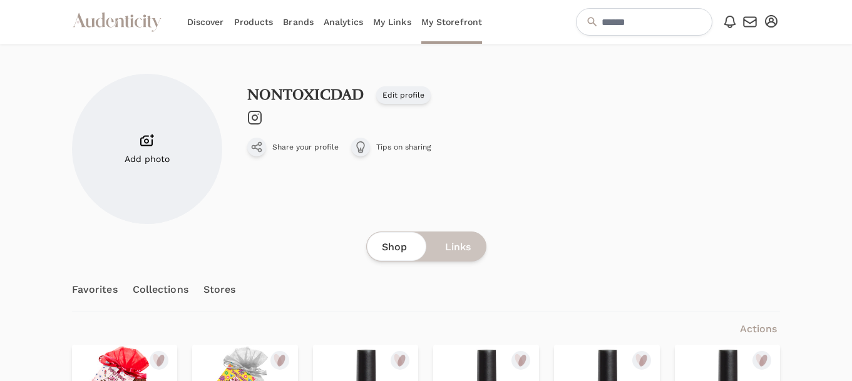
click at [140, 22] on icon "Audenticity Logo" at bounding box center [117, 22] width 90 height 23
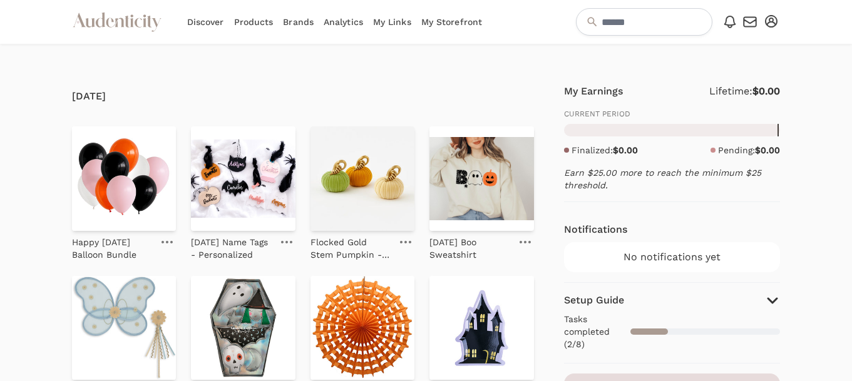
click at [770, 19] on icon "button" at bounding box center [771, 21] width 13 height 13
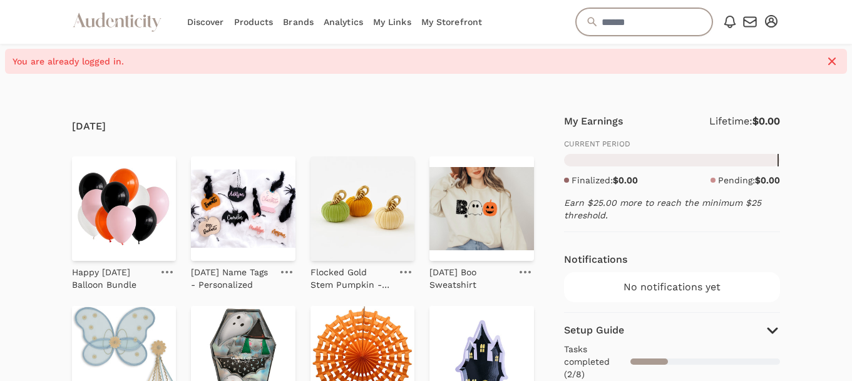
click at [603, 19] on input "text" at bounding box center [644, 22] width 136 height 28
type input "**********"
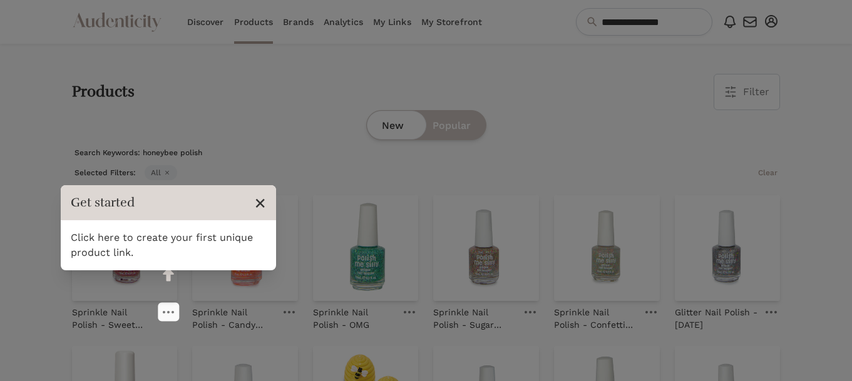
click at [262, 201] on span "×" at bounding box center [260, 203] width 12 height 24
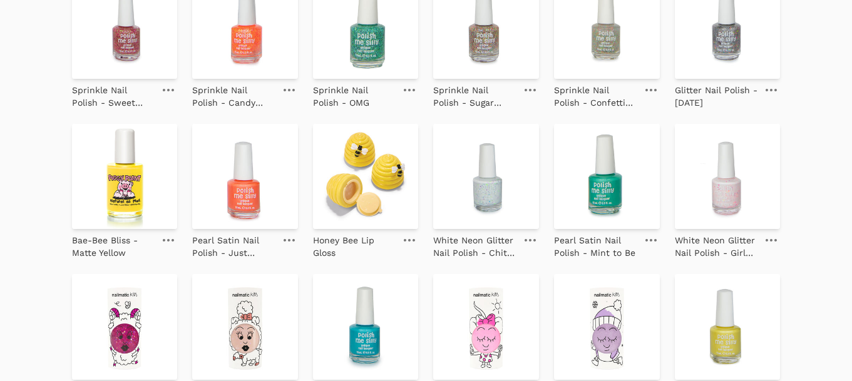
scroll to position [238, 0]
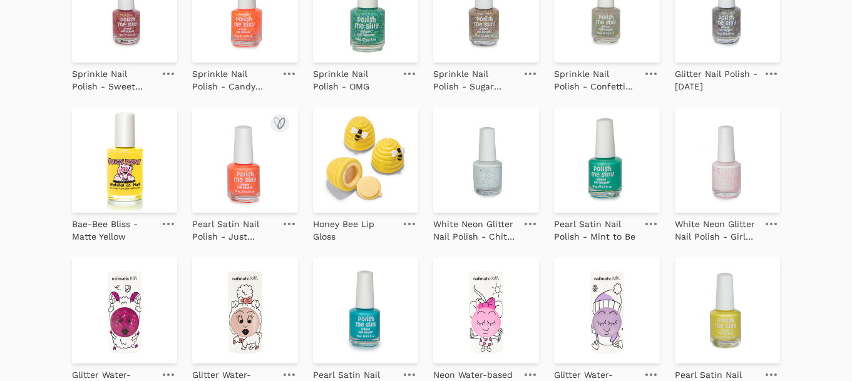
click at [240, 168] on img at bounding box center [245, 161] width 106 height 106
